Goal: Information Seeking & Learning: Learn about a topic

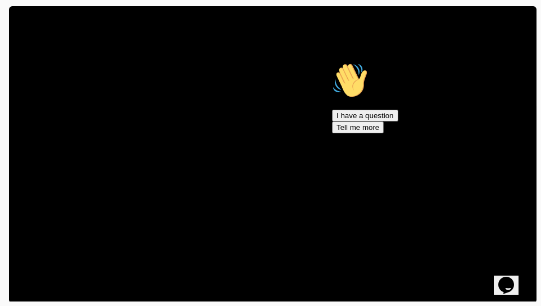
scroll to position [245, 0]
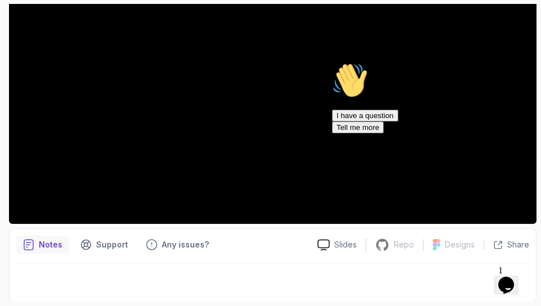
click at [332, 62] on icon "Chat attention grabber" at bounding box center [332, 62] width 0 height 0
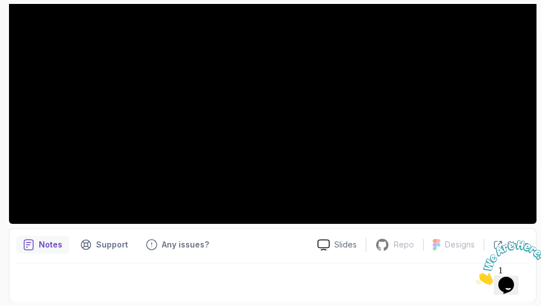
click at [0, 119] on html "20 % completed 1 - Intro 1 - Welcome 1:36 2 - Recommended Courses related-cours…" at bounding box center [270, 153] width 541 height 306
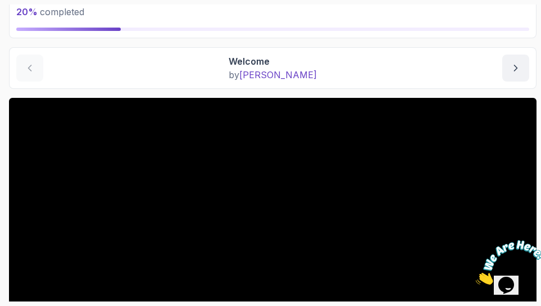
scroll to position [0, 0]
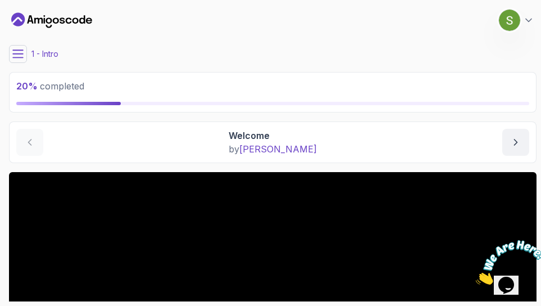
click at [15, 53] on icon at bounding box center [17, 53] width 11 height 11
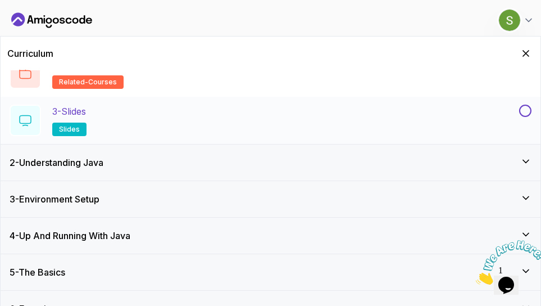
scroll to position [125, 0]
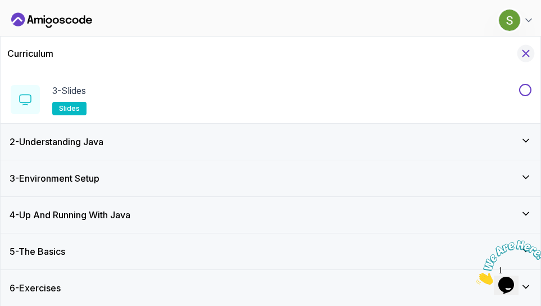
click at [522, 53] on icon "Hide Curriculum for mobile" at bounding box center [526, 53] width 12 height 12
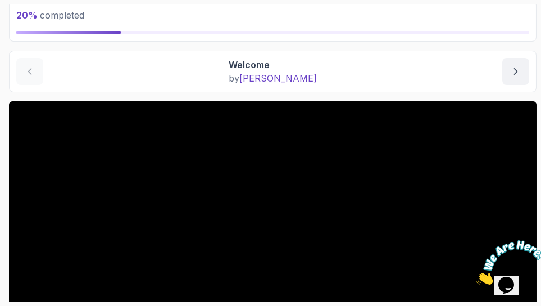
scroll to position [79, 0]
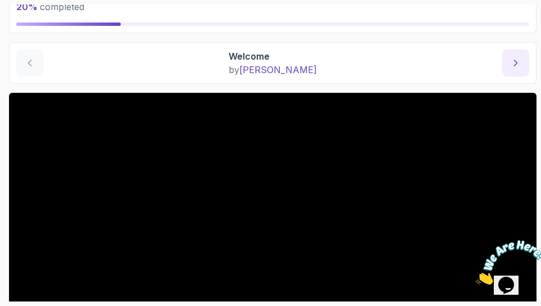
click at [516, 67] on icon "next content" at bounding box center [515, 62] width 11 height 11
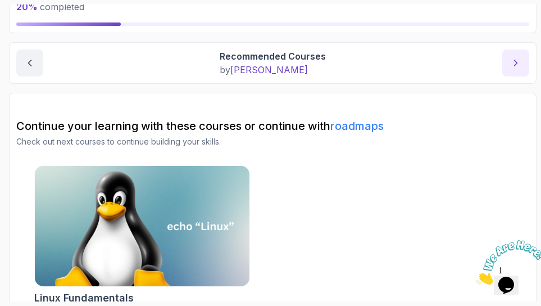
scroll to position [93, 0]
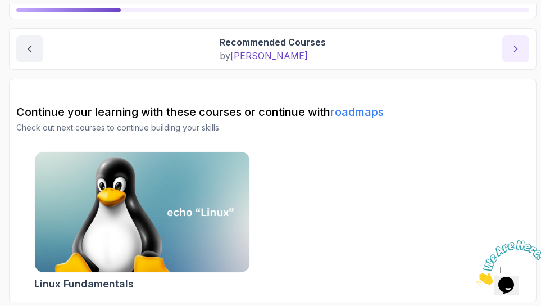
click at [517, 49] on icon "next content" at bounding box center [515, 48] width 11 height 11
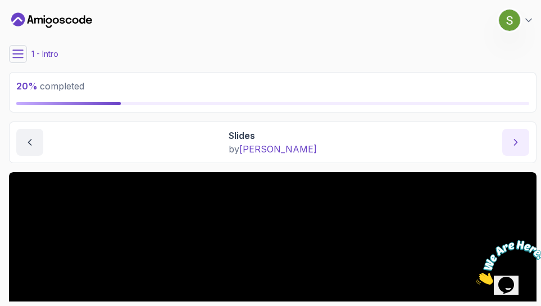
click at [515, 143] on icon "next content" at bounding box center [516, 142] width 3 height 6
click at [260, 93] on div "20 % completed" at bounding box center [272, 92] width 513 height 26
click at [516, 142] on icon "next content" at bounding box center [516, 142] width 3 height 6
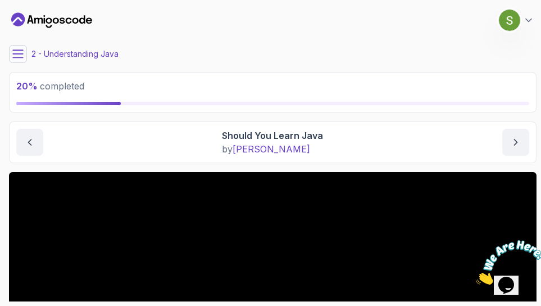
click at [15, 49] on icon at bounding box center [17, 53] width 11 height 11
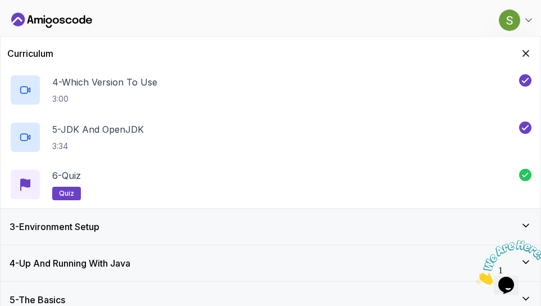
scroll to position [219, 0]
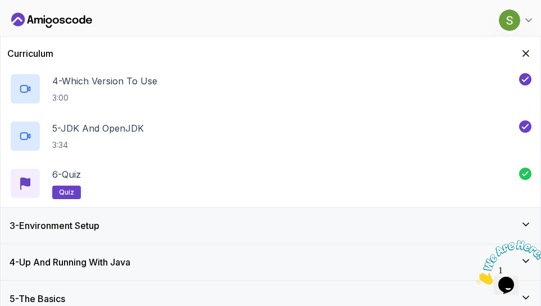
click at [81, 219] on h3 "3 - Environment Setup" at bounding box center [55, 225] width 90 height 13
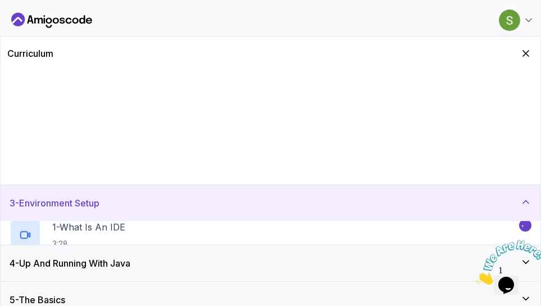
scroll to position [0, 0]
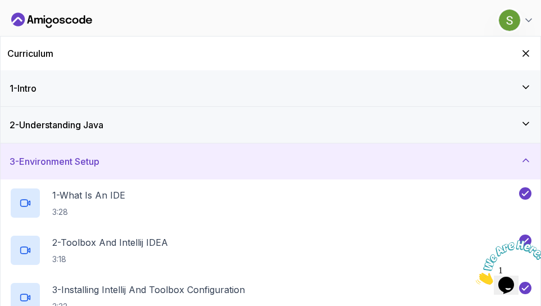
click at [81, 219] on div "1 - What Is An IDE 3:28" at bounding box center [271, 202] width 540 height 47
click at [526, 189] on icon at bounding box center [525, 193] width 10 height 11
click at [80, 194] on p "1 - What Is An IDE" at bounding box center [88, 194] width 73 height 13
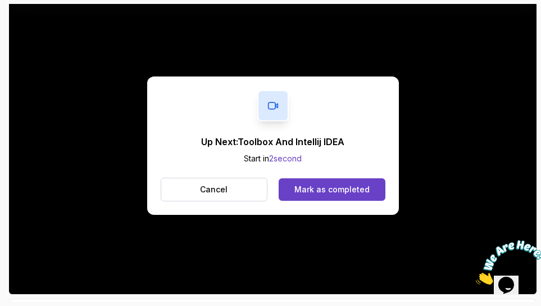
scroll to position [217, 0]
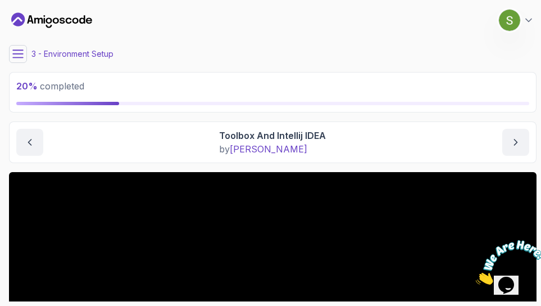
click at [22, 52] on icon at bounding box center [17, 53] width 11 height 11
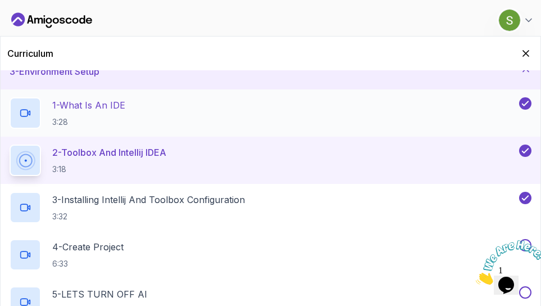
scroll to position [92, 0]
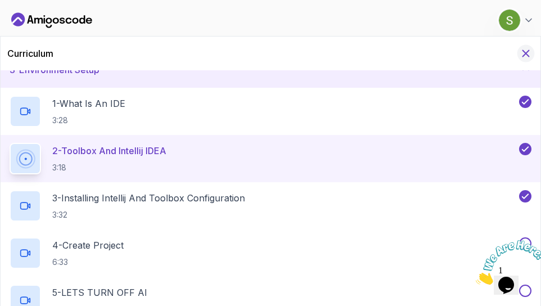
click at [527, 54] on icon "Hide Curriculum for mobile" at bounding box center [526, 54] width 6 height 6
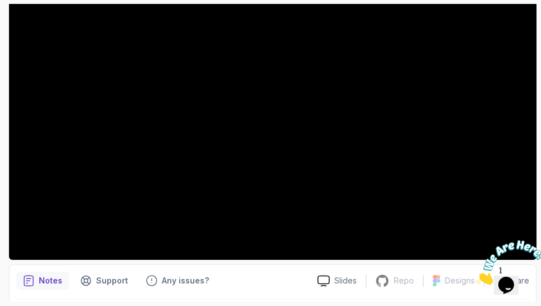
scroll to position [208, 0]
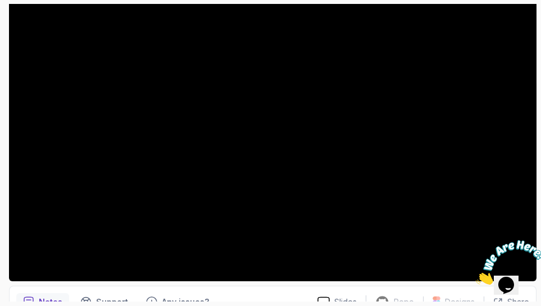
scroll to position [188, 0]
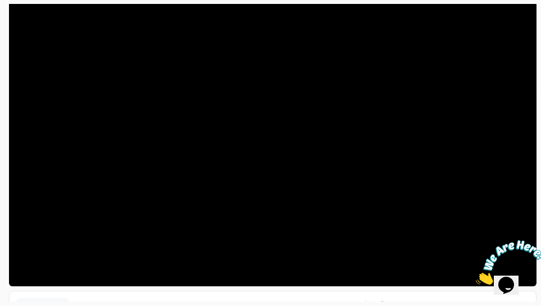
scroll to position [183, 0]
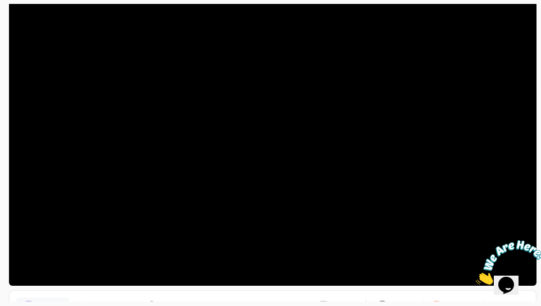
click at [480, 281] on img at bounding box center [510, 262] width 70 height 44
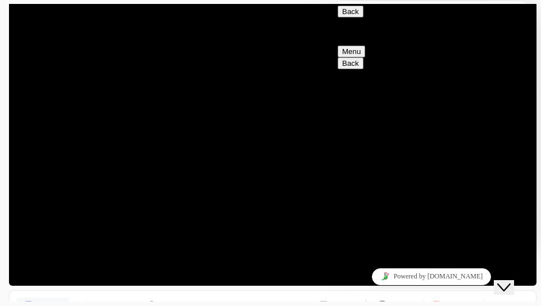
click at [510, 280] on icon "Close Chat This icon closes the chat window." at bounding box center [503, 286] width 13 height 13
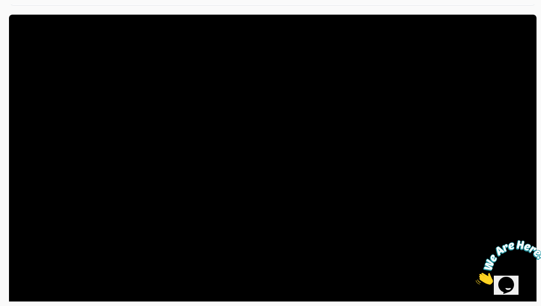
scroll to position [162, 0]
